Goal: Information Seeking & Learning: Learn about a topic

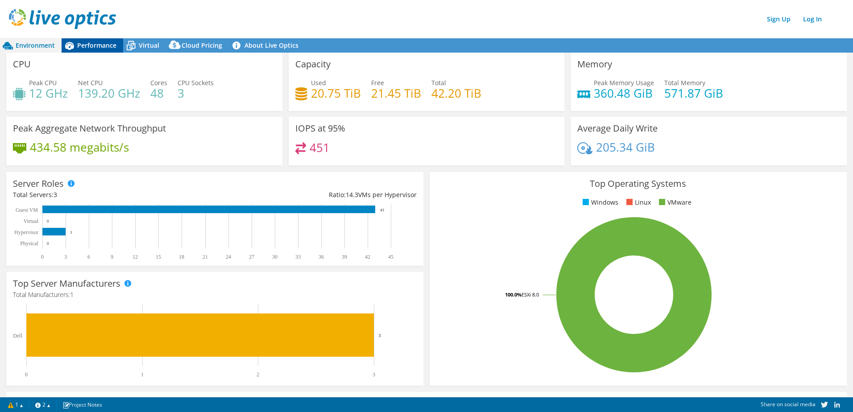
click at [104, 46] on span "Performance" at bounding box center [96, 45] width 39 height 8
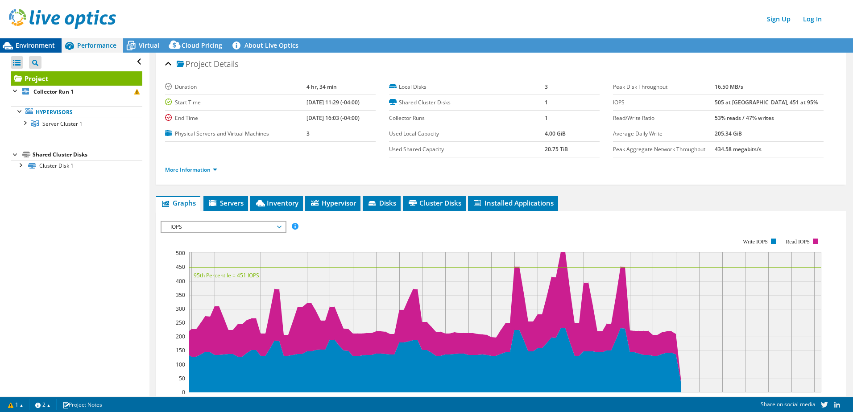
click at [35, 42] on span "Environment" at bounding box center [35, 45] width 39 height 8
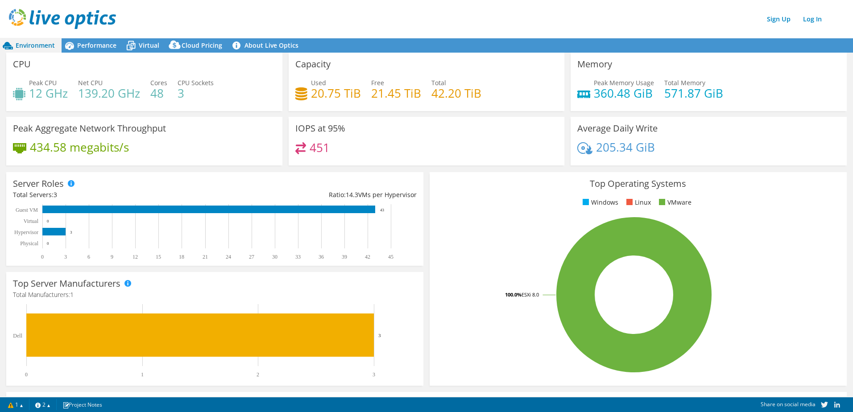
click at [96, 53] on div "CPU Peak CPU 12 GHz Net CPU 139.20 GHz Cores 48 CPU Sockets 3" at bounding box center [144, 82] width 276 height 58
click at [141, 44] on span "Virtual" at bounding box center [149, 45] width 21 height 8
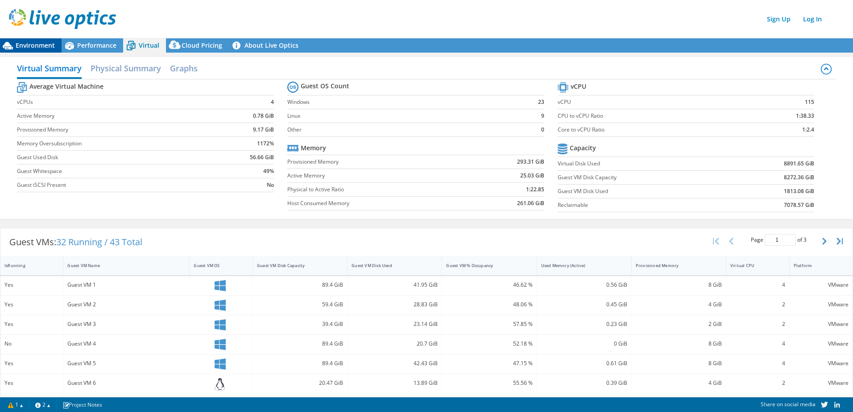
click at [34, 41] on span "Environment" at bounding box center [35, 45] width 39 height 8
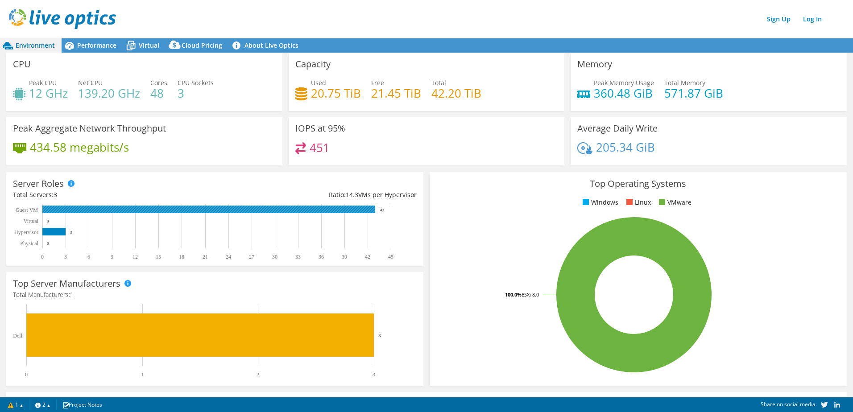
click at [117, 209] on rect at bounding box center [208, 210] width 333 height 8
click at [99, 50] on div "Performance" at bounding box center [93, 45] width 62 height 14
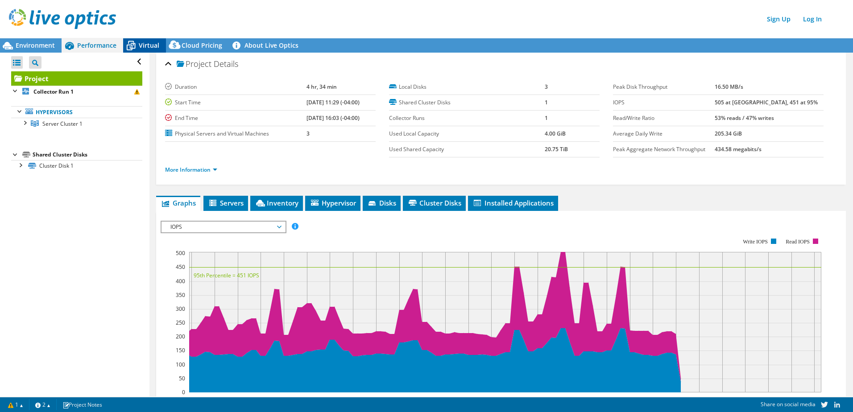
click at [153, 47] on span "Virtual" at bounding box center [149, 45] width 21 height 8
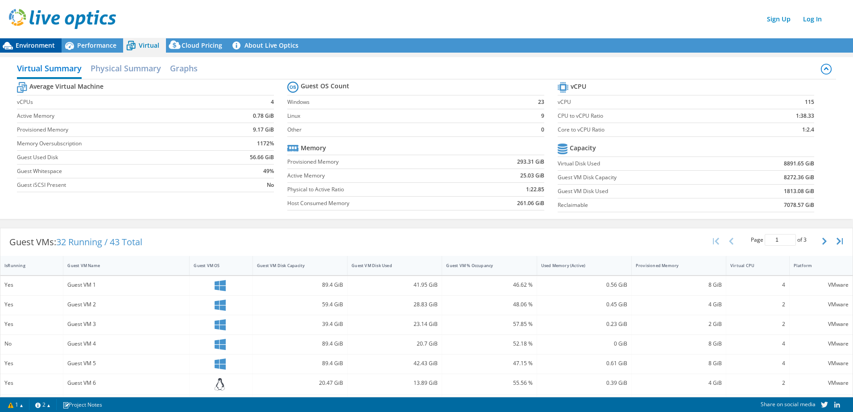
click at [22, 42] on span "Environment" at bounding box center [35, 45] width 39 height 8
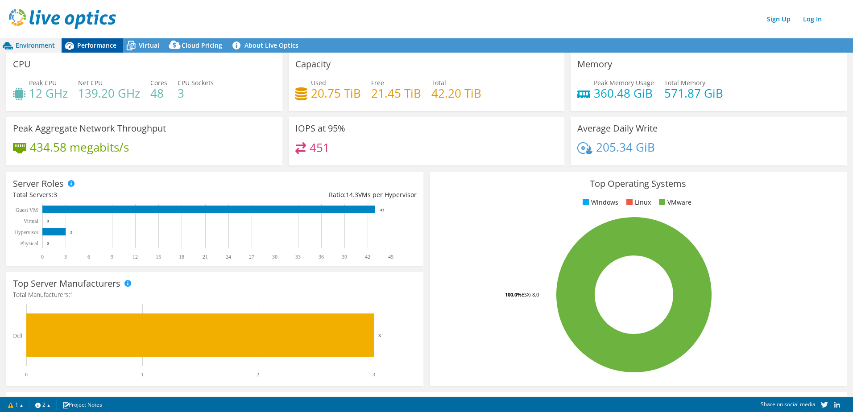
click at [87, 46] on span "Performance" at bounding box center [96, 45] width 39 height 8
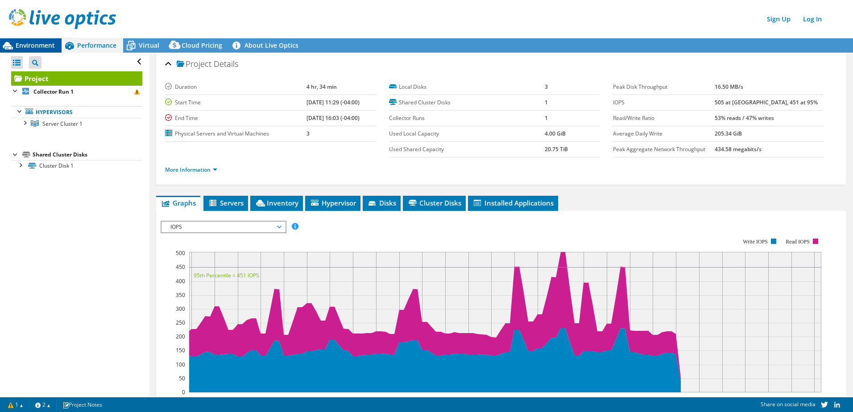
click at [22, 49] on span "Environment" at bounding box center [35, 45] width 39 height 8
